Goal: Task Accomplishment & Management: Use online tool/utility

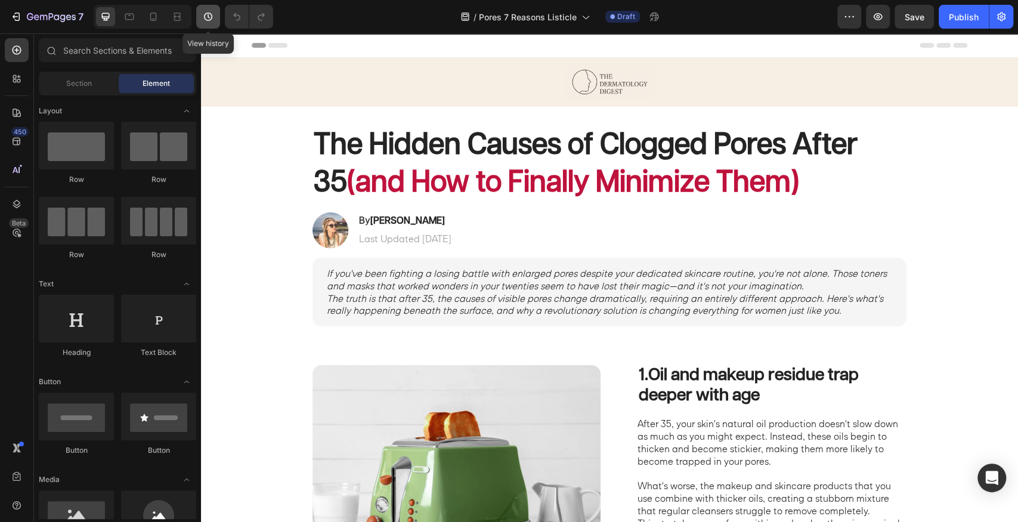
click at [209, 13] on icon "button" at bounding box center [208, 17] width 12 height 12
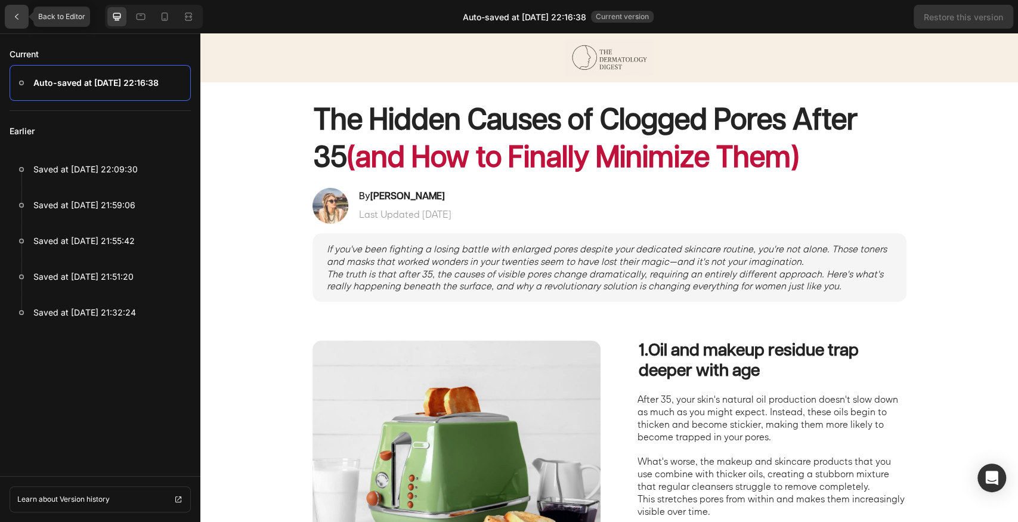
click at [14, 18] on icon at bounding box center [17, 17] width 10 height 10
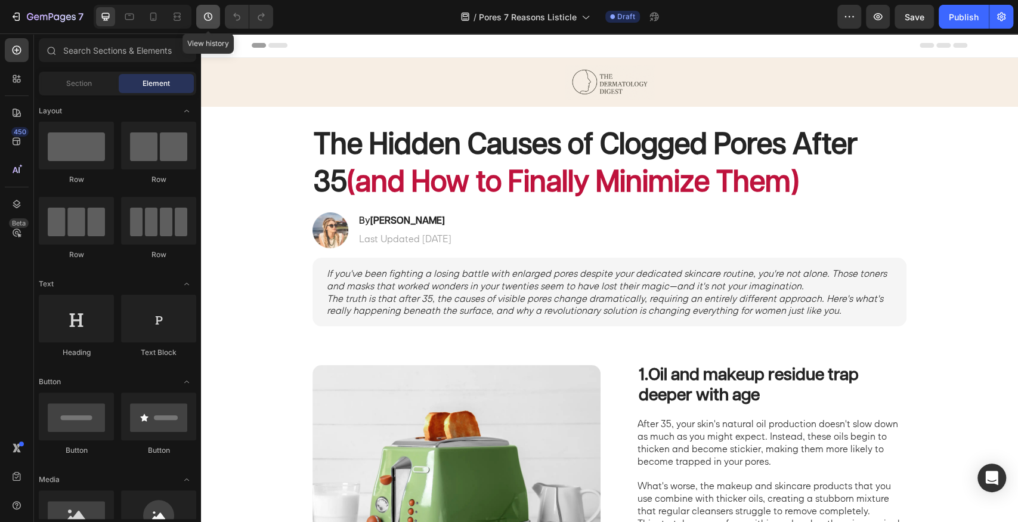
click at [217, 9] on button "button" at bounding box center [208, 17] width 24 height 24
